Goal: Transaction & Acquisition: Register for event/course

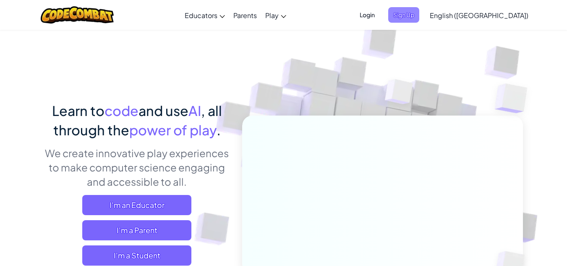
click at [419, 17] on span "Sign Up" at bounding box center [403, 15] width 31 height 16
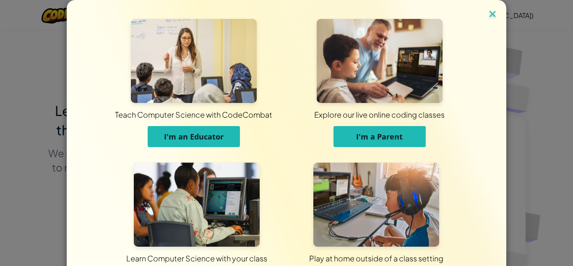
click at [494, 14] on img at bounding box center [492, 14] width 11 height 13
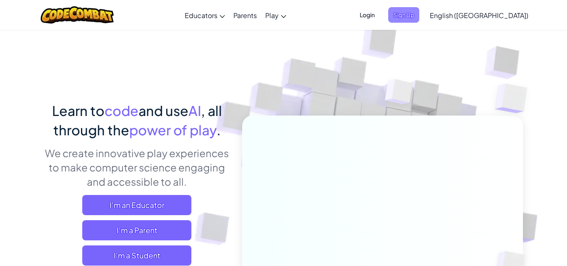
click at [419, 21] on span "Sign Up" at bounding box center [403, 15] width 31 height 16
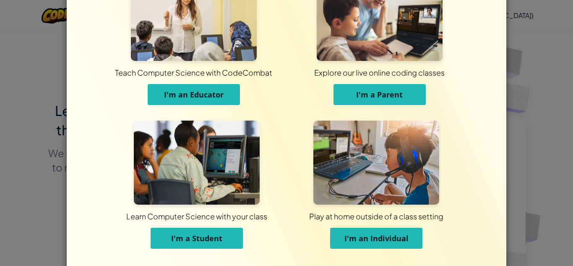
scroll to position [67, 0]
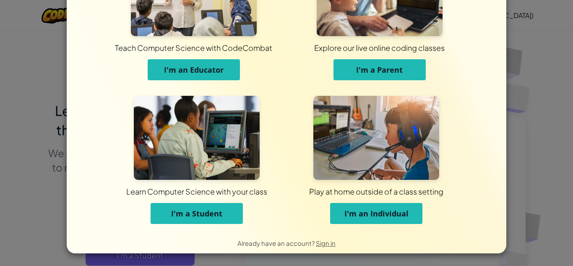
click at [188, 209] on span "I'm a Student" at bounding box center [196, 213] width 51 height 10
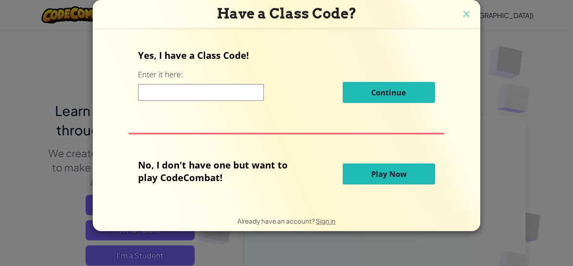
scroll to position [0, 0]
click at [466, 9] on img at bounding box center [466, 14] width 11 height 13
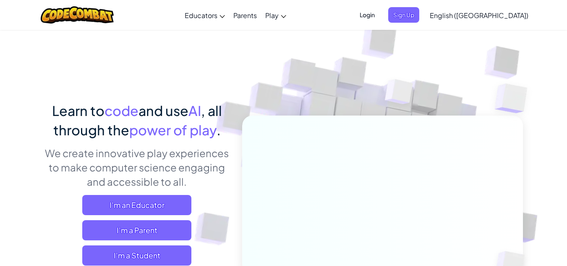
click at [380, 13] on span "Login" at bounding box center [367, 15] width 25 height 16
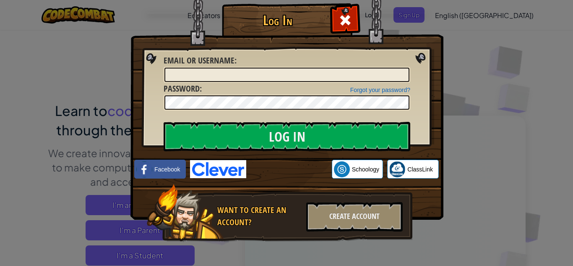
click at [299, 159] on img at bounding box center [287, 97] width 313 height 244
